Goal: Browse casually

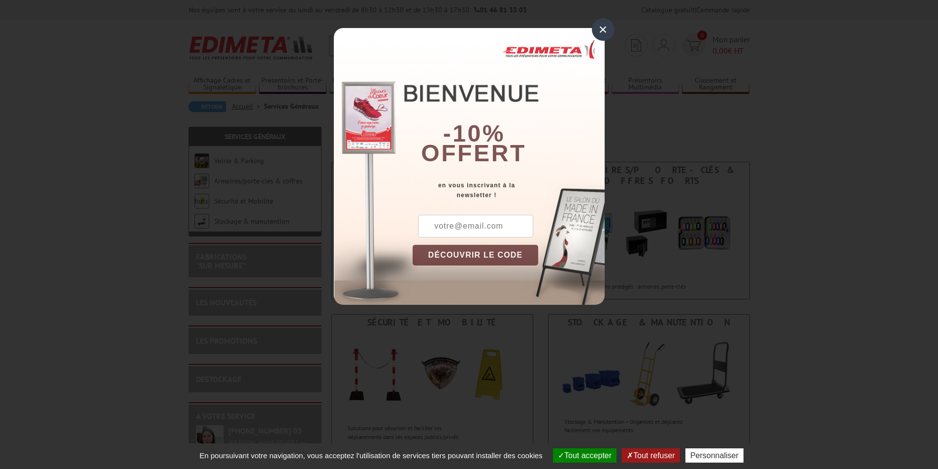
click at [213, 454] on span "En poursuivant votre navigation, vous acceptez l'utilisation de services tiers …" at bounding box center [370, 456] width 353 height 8
click at [725, 42] on div "× -10% offert en vous inscrivant à la newsletter ! DÉCOUVRIR LE CODE Copier le …" at bounding box center [469, 160] width 938 height 320
click at [724, 37] on div "× -10% offert en vous inscrivant à la newsletter ! DÉCOUVRIR LE CODE Copier le …" at bounding box center [469, 160] width 938 height 320
click at [735, 40] on div "× -10% offert en vous inscrivant à la newsletter ! DÉCOUVRIR LE CODE Copier le …" at bounding box center [469, 160] width 938 height 320
